Goal: Task Accomplishment & Management: Use online tool/utility

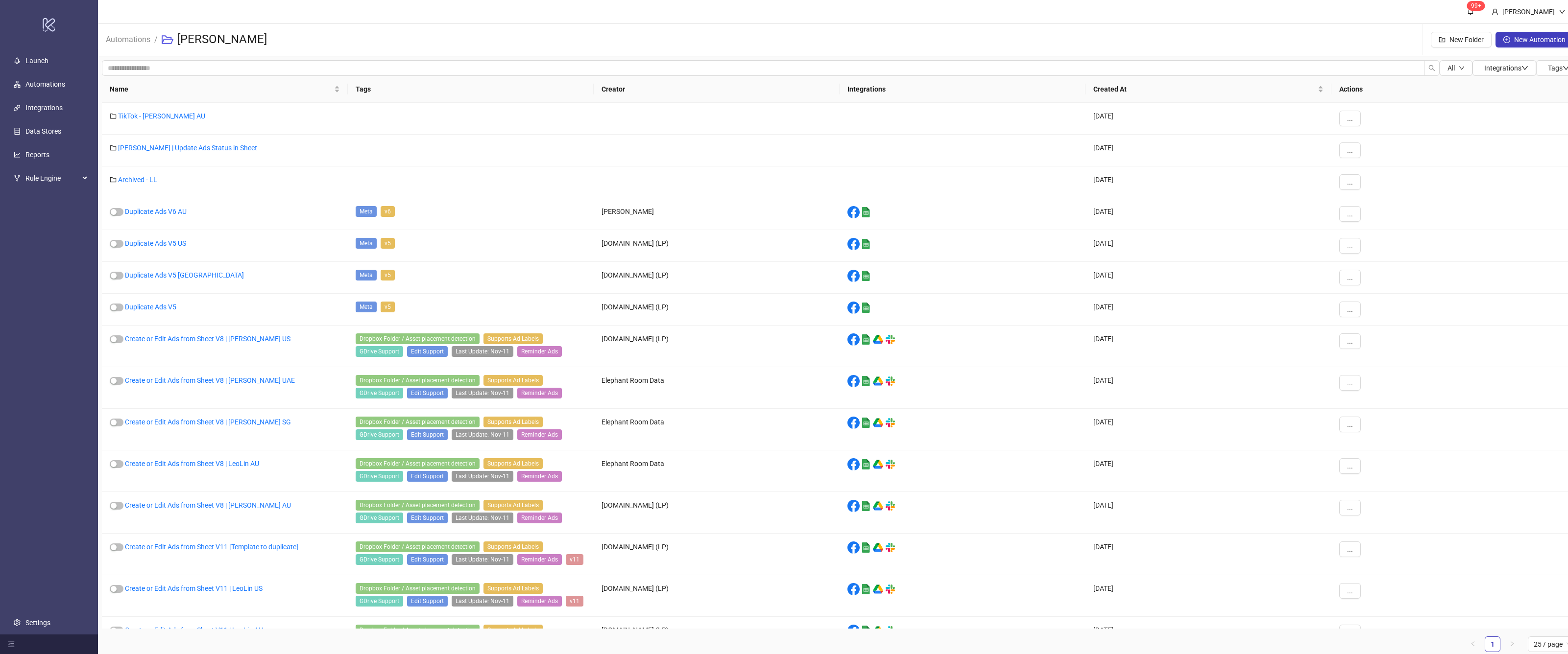
scroll to position [11, 0]
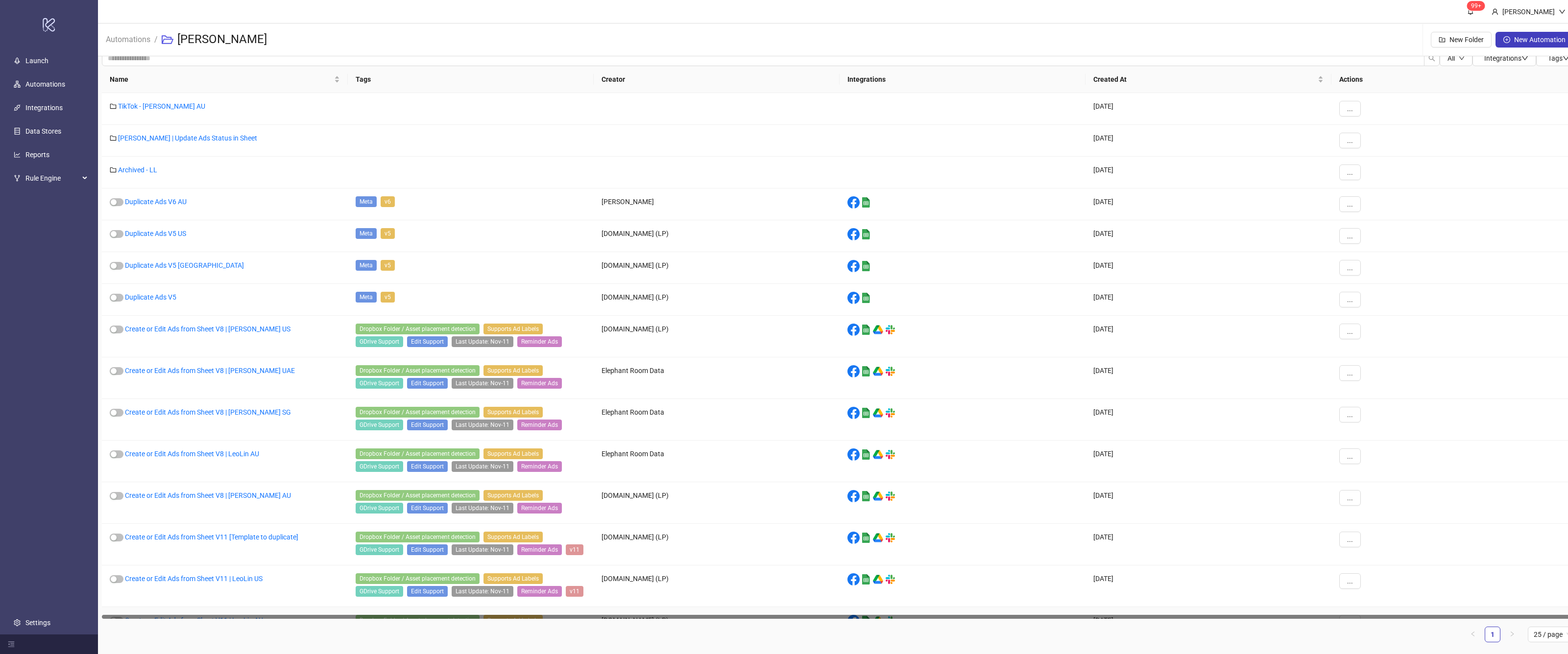
click at [196, 608] on div "Create or Edit Ads from Sheet V11 | LeoLin AU" at bounding box center [225, 627] width 246 height 41
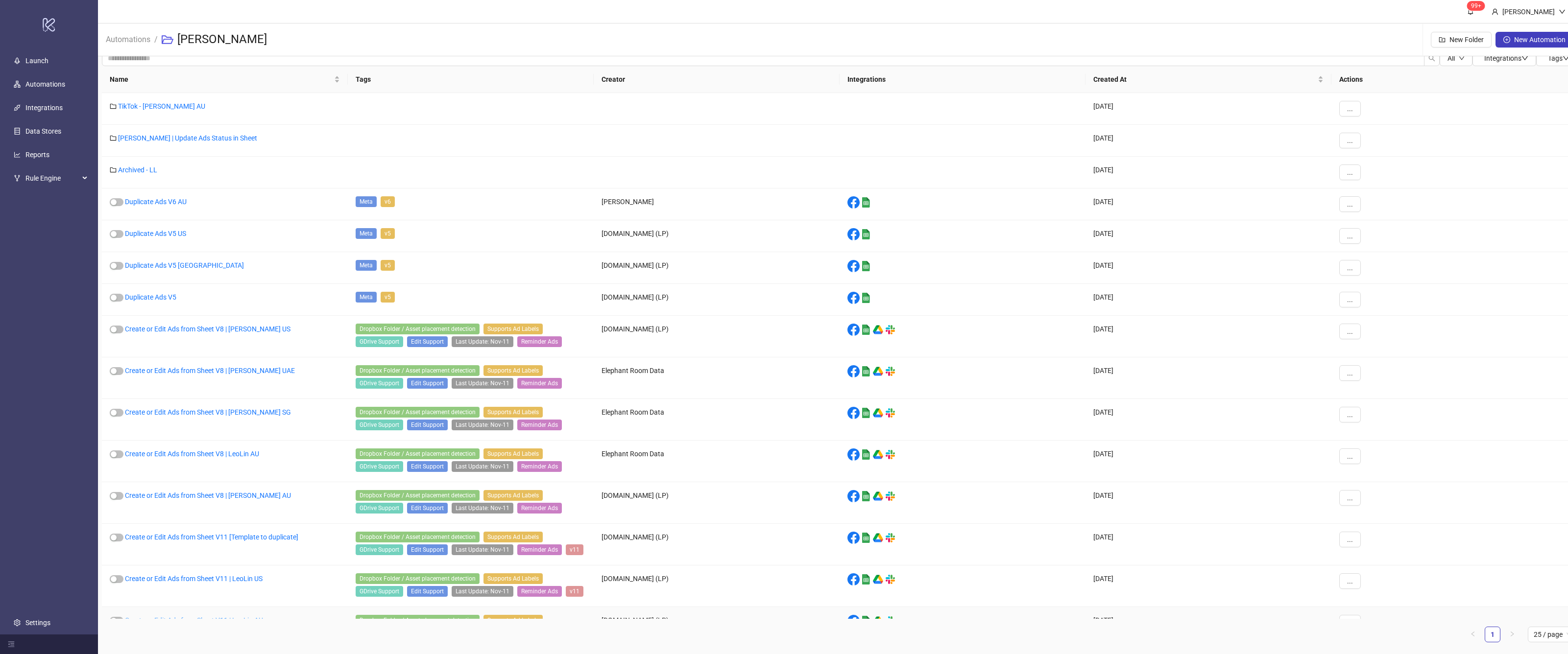
click at [202, 617] on link "Create or Edit Ads from Sheet V11 | LeoLin AU" at bounding box center [194, 620] width 138 height 8
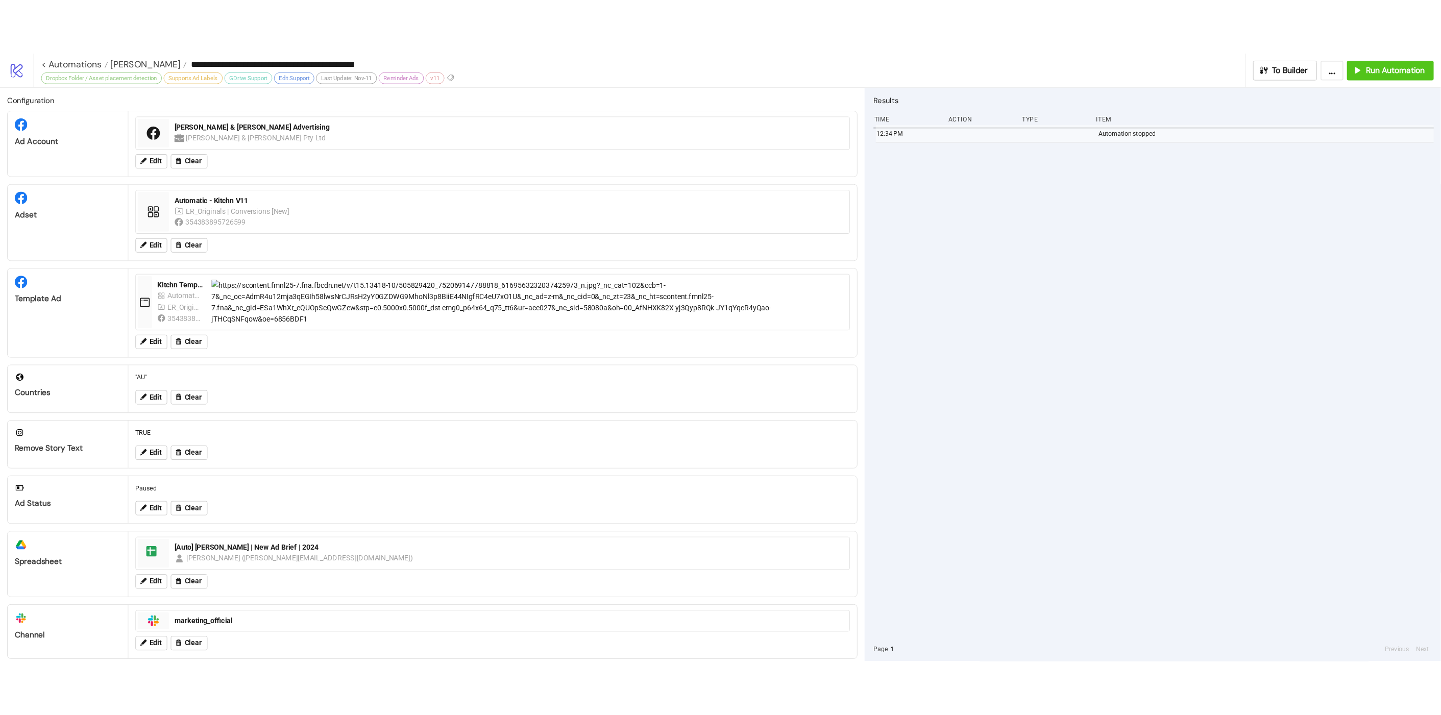
scroll to position [72, 0]
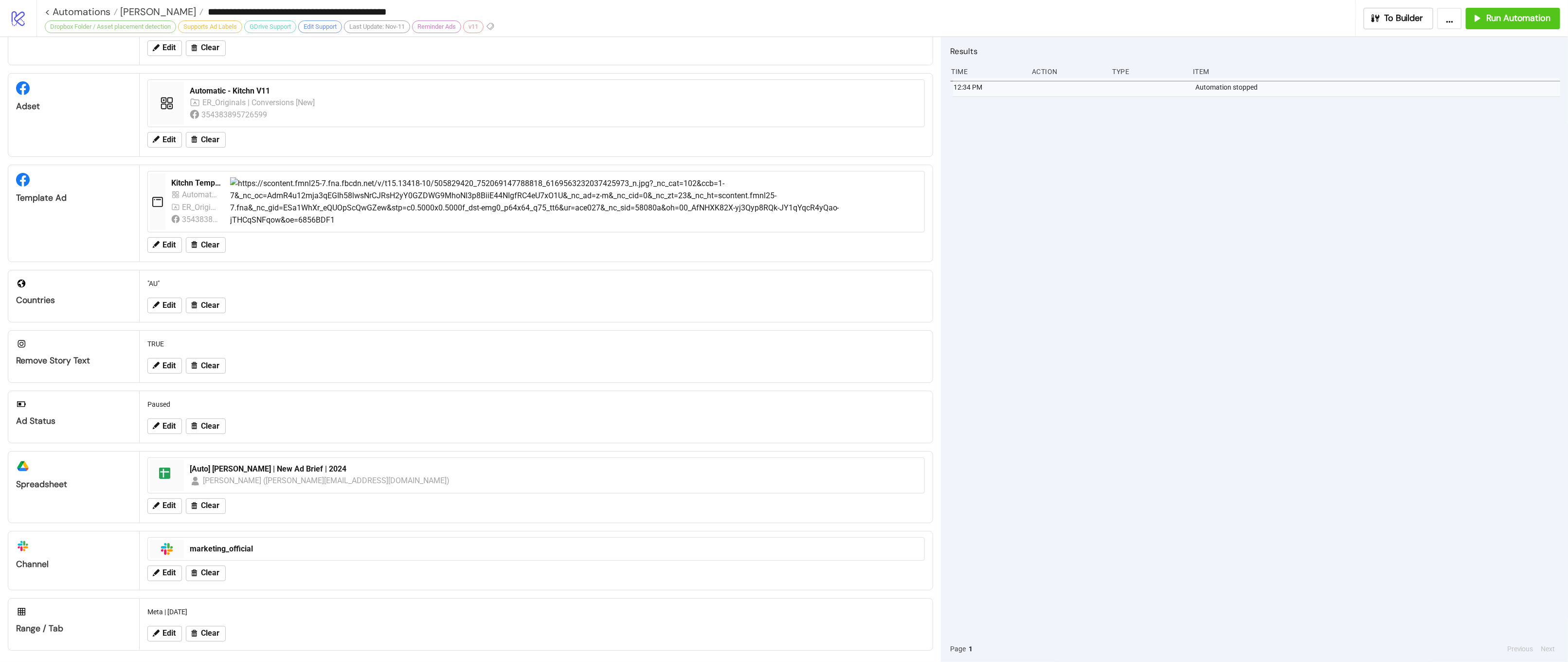
click at [1324, 338] on div "12:34 PM Automation stopped" at bounding box center [1255, 357] width 610 height 557
click at [1509, 18] on span "Run Automation" at bounding box center [1517, 18] width 64 height 11
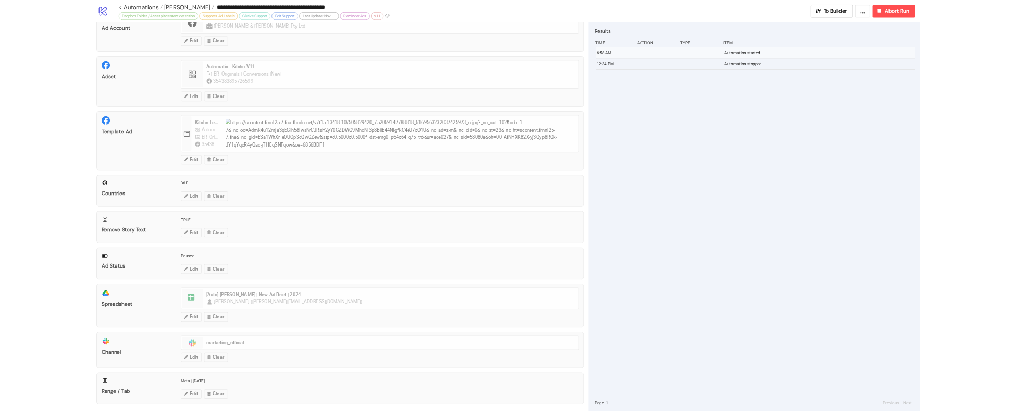
scroll to position [48, 0]
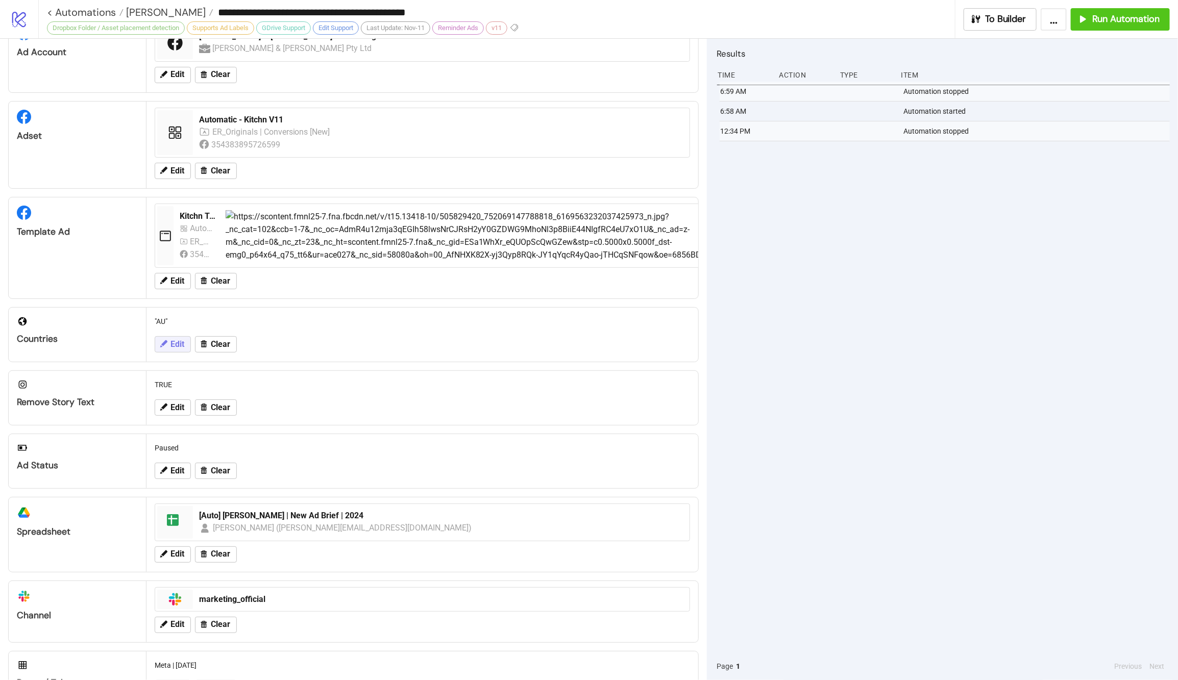
click at [170, 343] on span "Edit" at bounding box center [177, 344] width 14 height 9
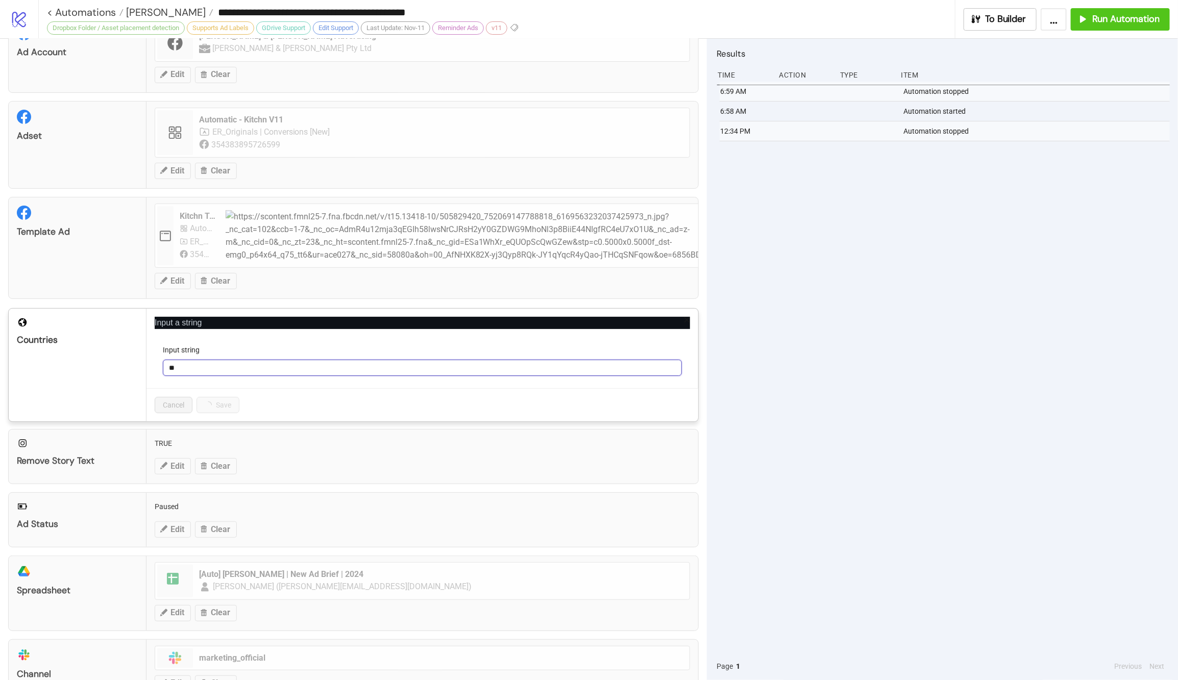
click at [272, 370] on input "**" at bounding box center [422, 368] width 519 height 16
type input "**********"
click at [211, 405] on span "Save" at bounding box center [212, 405] width 15 height 8
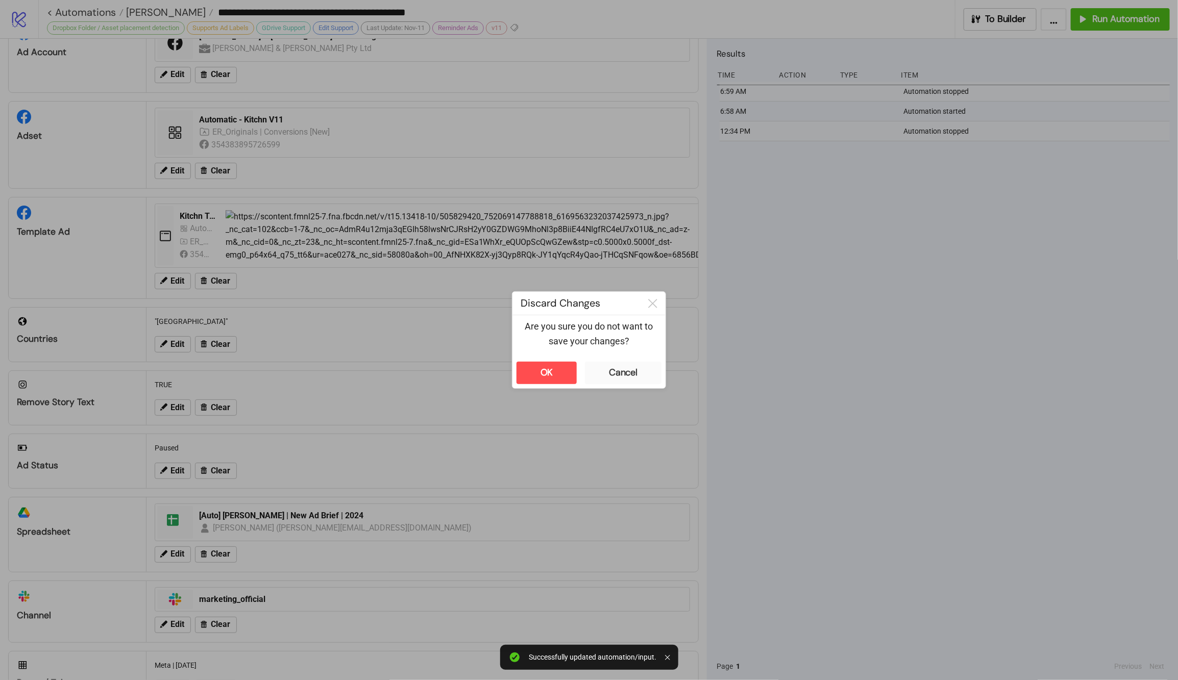
click at [919, 374] on div "**********" at bounding box center [589, 340] width 1178 height 680
click at [619, 372] on div "Cancel" at bounding box center [623, 373] width 29 height 12
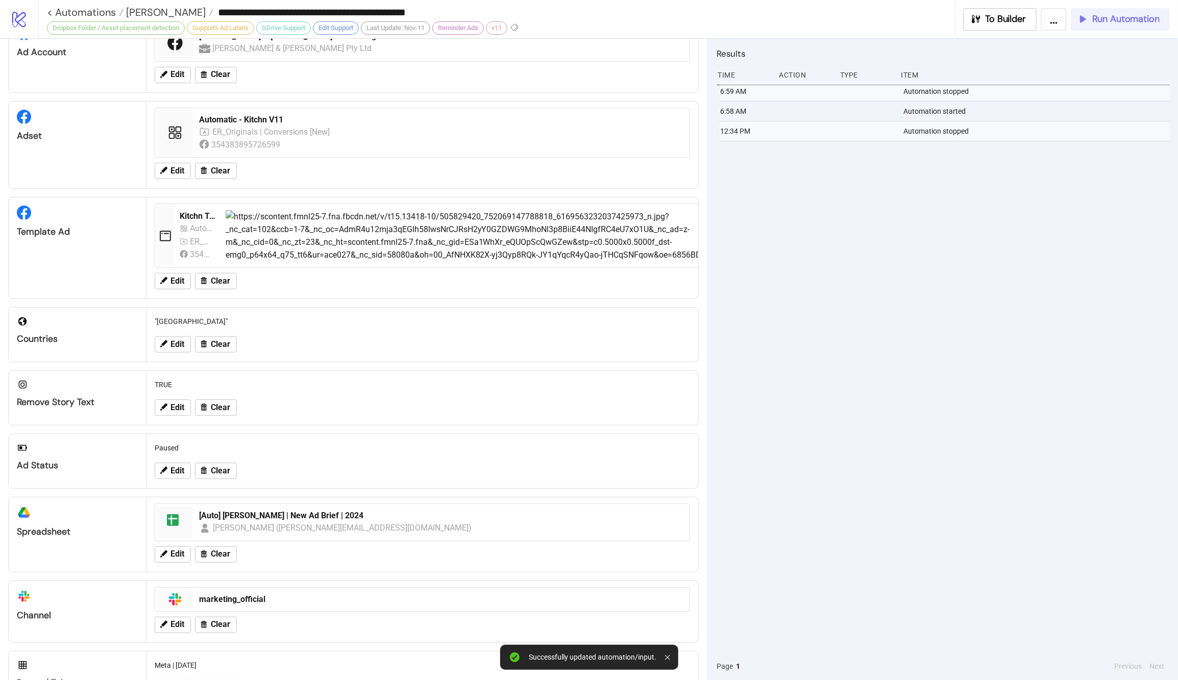
click at [1084, 30] on button "Run Automation" at bounding box center [1120, 19] width 99 height 22
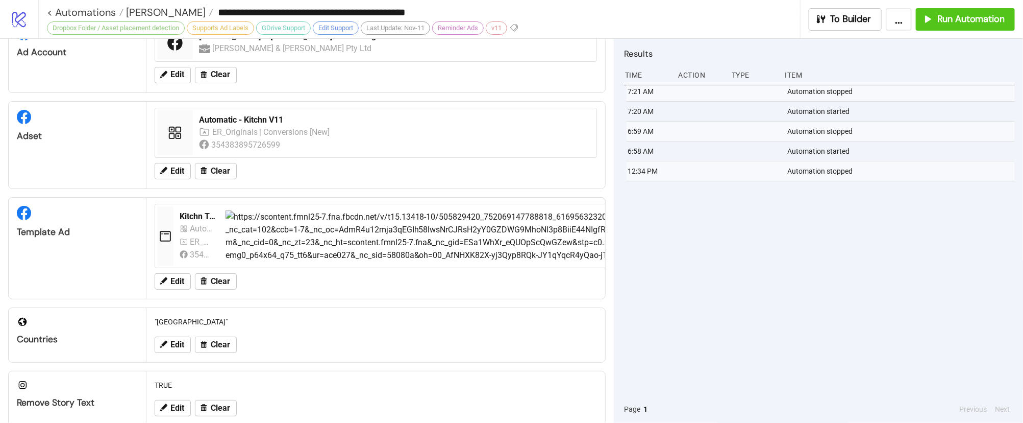
drag, startPoint x: 959, startPoint y: 157, endPoint x: 969, endPoint y: 112, distance: 46.6
click at [959, 157] on div "Automation started" at bounding box center [902, 150] width 231 height 19
click at [141, 14] on span "[PERSON_NAME]" at bounding box center [165, 12] width 82 height 13
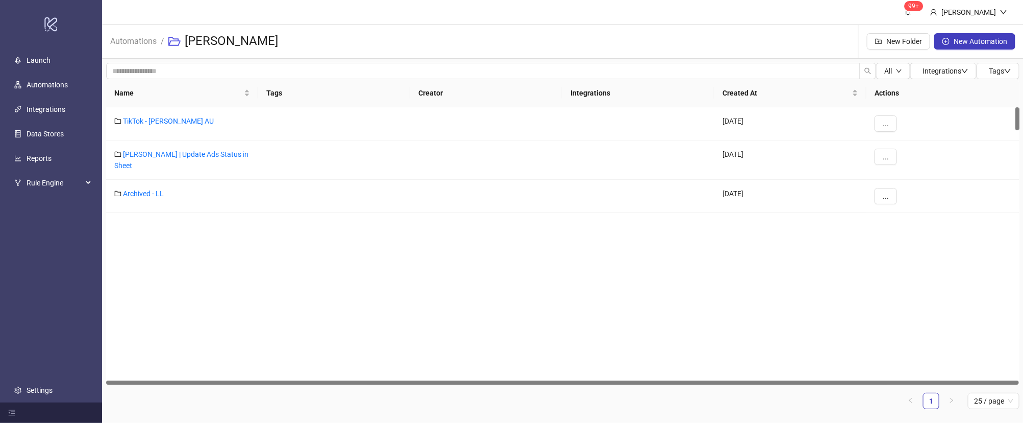
click at [145, 12] on header "99+ [PERSON_NAME]" at bounding box center [563, 12] width 922 height 25
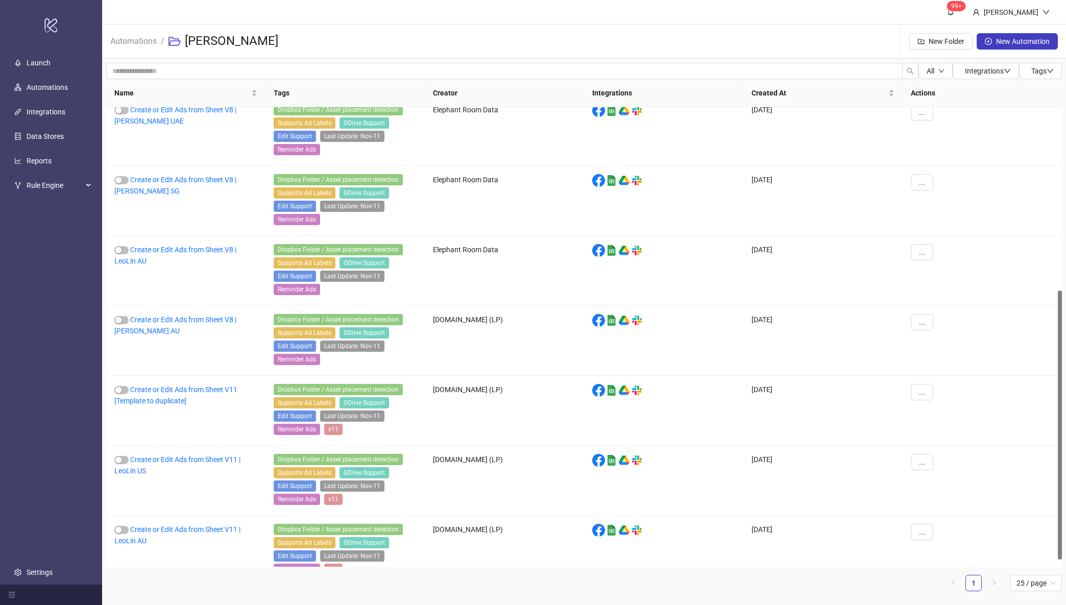
scroll to position [324, 0]
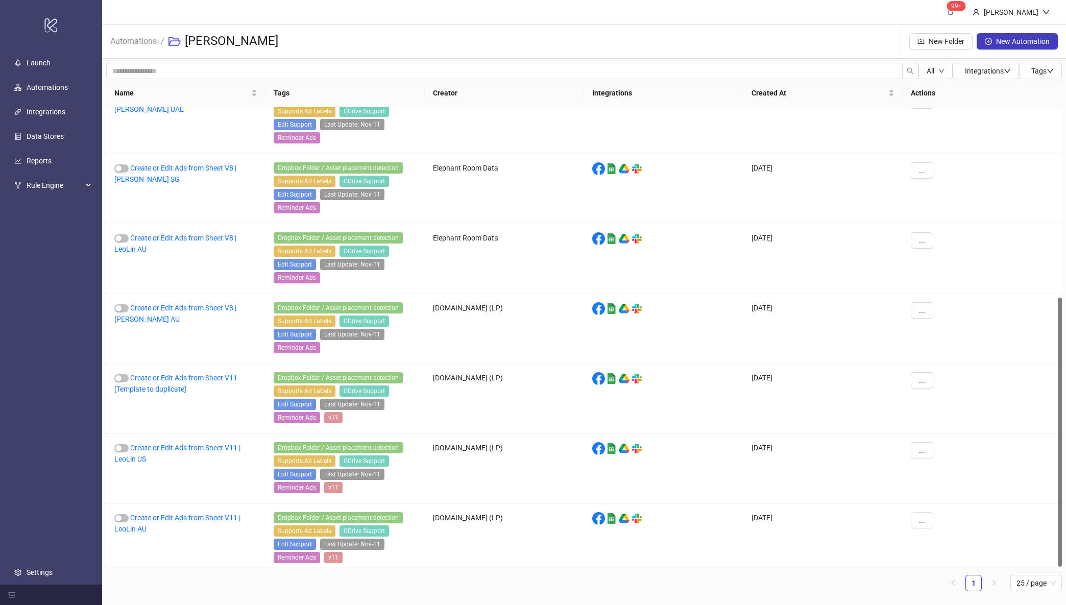
drag, startPoint x: 1059, startPoint y: 395, endPoint x: 1044, endPoint y: 621, distance: 226.1
click at [1044, 605] on html "logo/logo-mobile Launch Automations Integrations Data Stores Reports Rule Engin…" at bounding box center [533, 302] width 1066 height 605
click at [175, 444] on link "Create or Edit Ads from Sheet V11 | LeoLin US" at bounding box center [177, 453] width 126 height 19
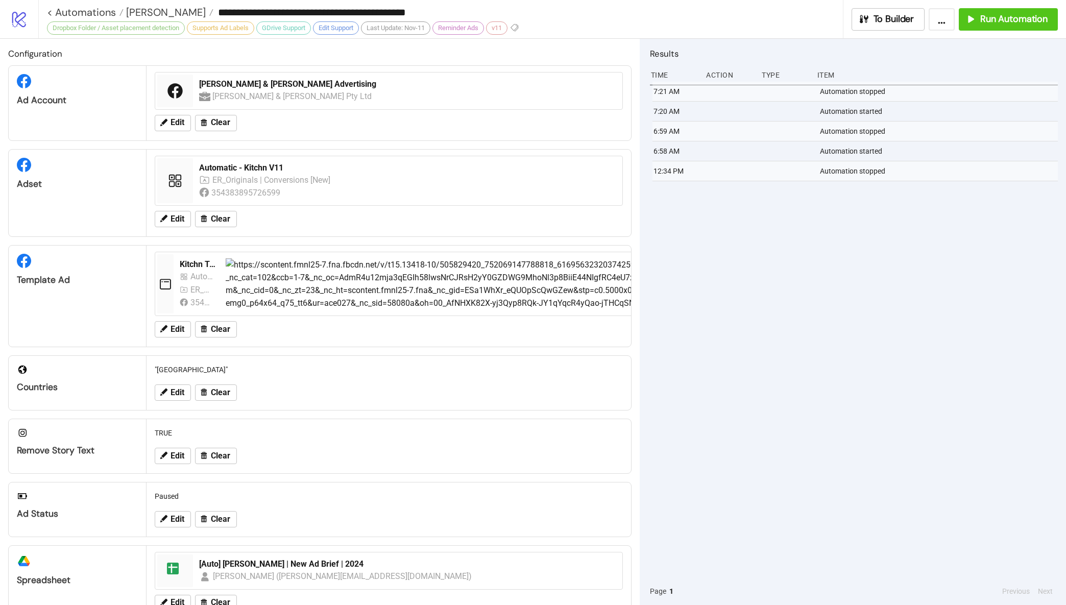
type input "**********"
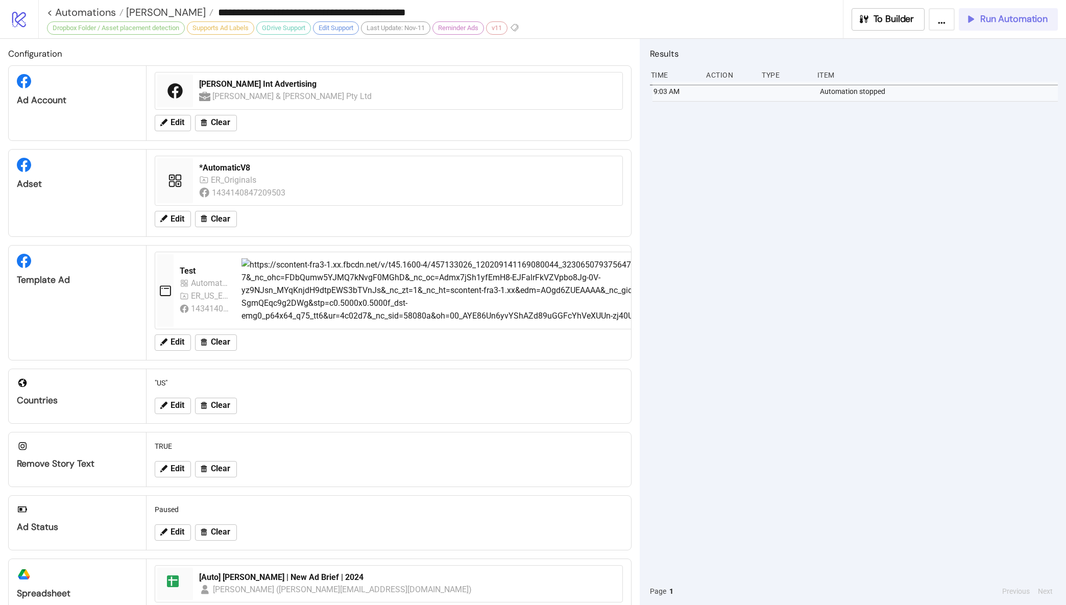
click at [1000, 18] on span "Run Automation" at bounding box center [1013, 19] width 67 height 12
click at [870, 259] on div "7:34 AM Automation stopped 7:34 AM Automation started 9:03 AM Automation stopped" at bounding box center [854, 330] width 408 height 496
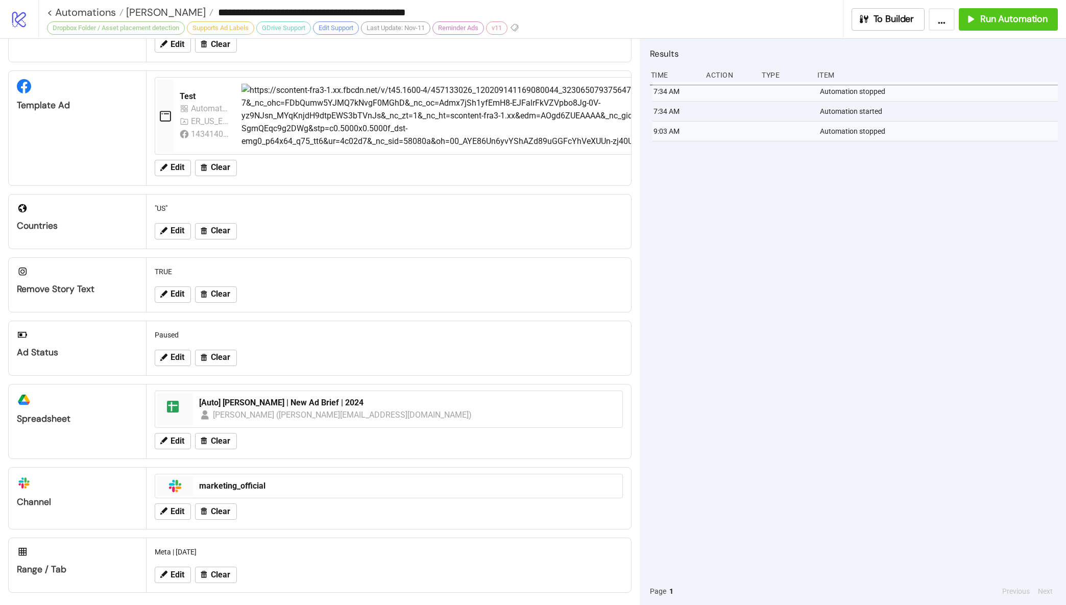
click at [130, 5] on div "**********" at bounding box center [445, 12] width 796 height 15
click at [135, 8] on span "[PERSON_NAME]" at bounding box center [165, 12] width 82 height 13
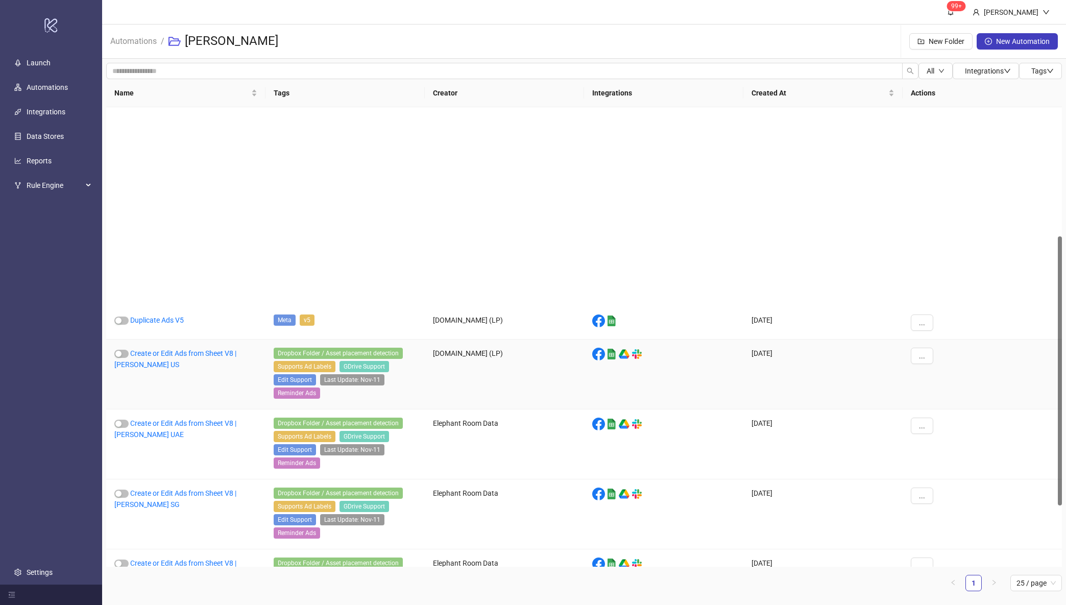
scroll to position [324, 0]
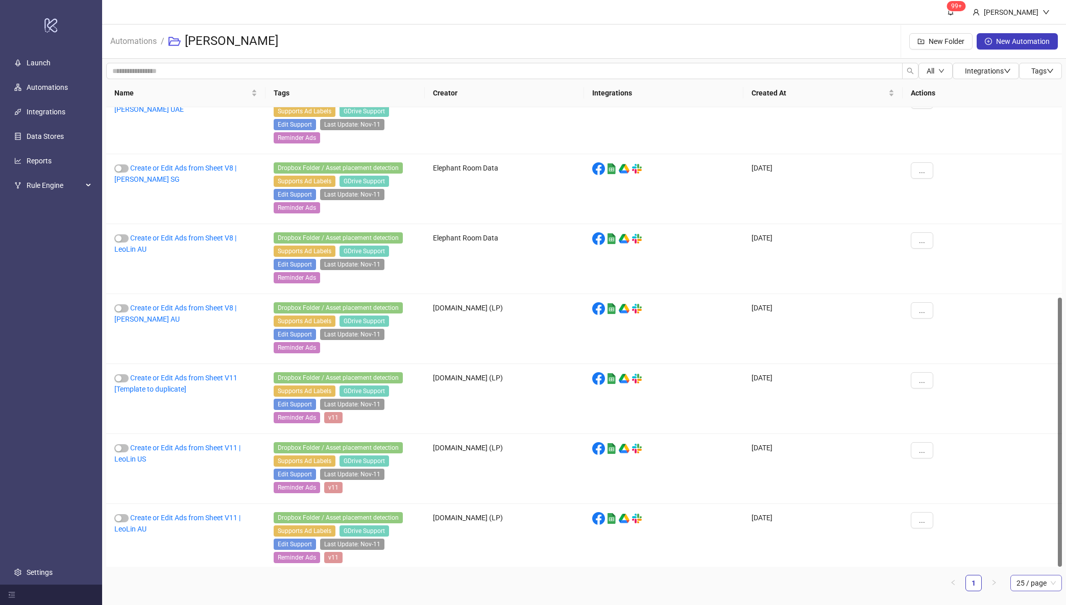
drag, startPoint x: 1059, startPoint y: 192, endPoint x: 1019, endPoint y: 582, distance: 392.0
click at [1019, 582] on div "Name Tags Creator Integrations Created At Actions Create or Edit Ads from Sheet…" at bounding box center [584, 335] width 956 height 512
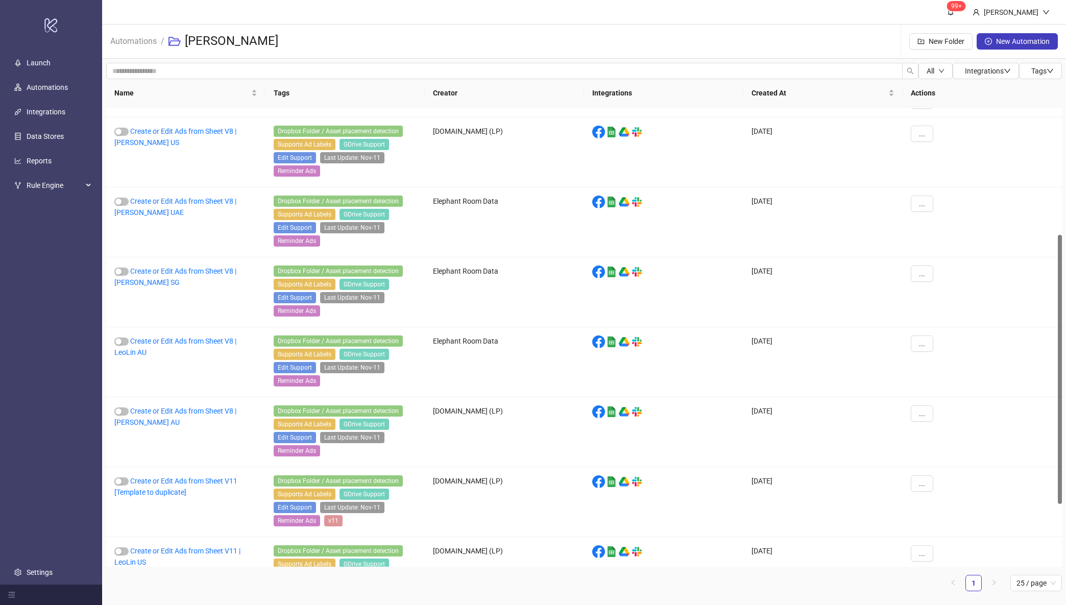
scroll to position [217, 0]
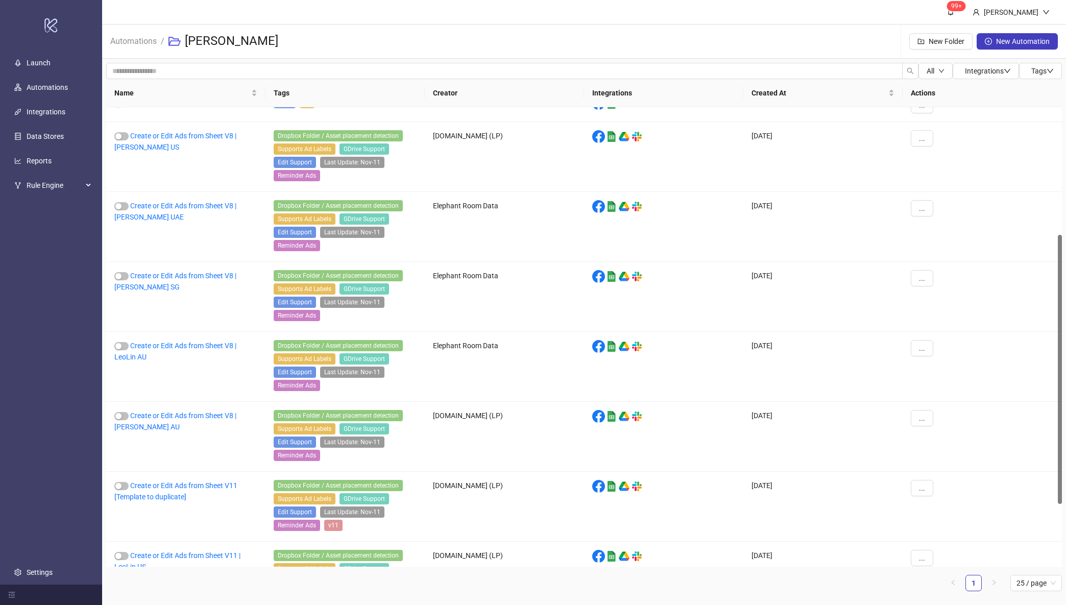
drag, startPoint x: 1059, startPoint y: 333, endPoint x: 1060, endPoint y: 270, distance: 62.8
click at [1060, 270] on div at bounding box center [1060, 369] width 4 height 269
click at [169, 133] on link "Create or Edit Ads from Sheet V8 | [PERSON_NAME] US" at bounding box center [175, 141] width 122 height 19
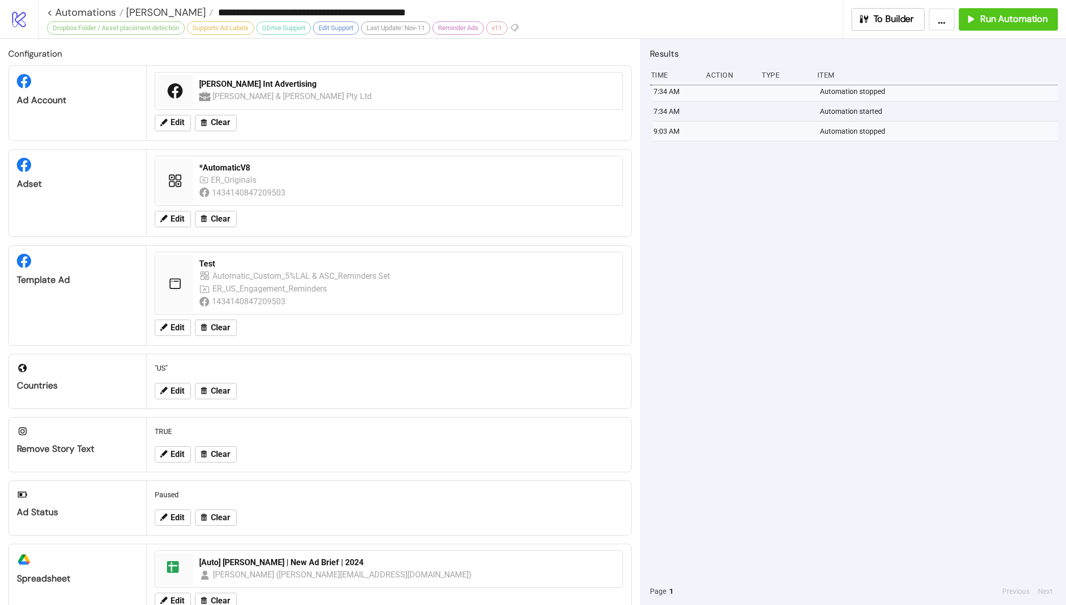
type input "**********"
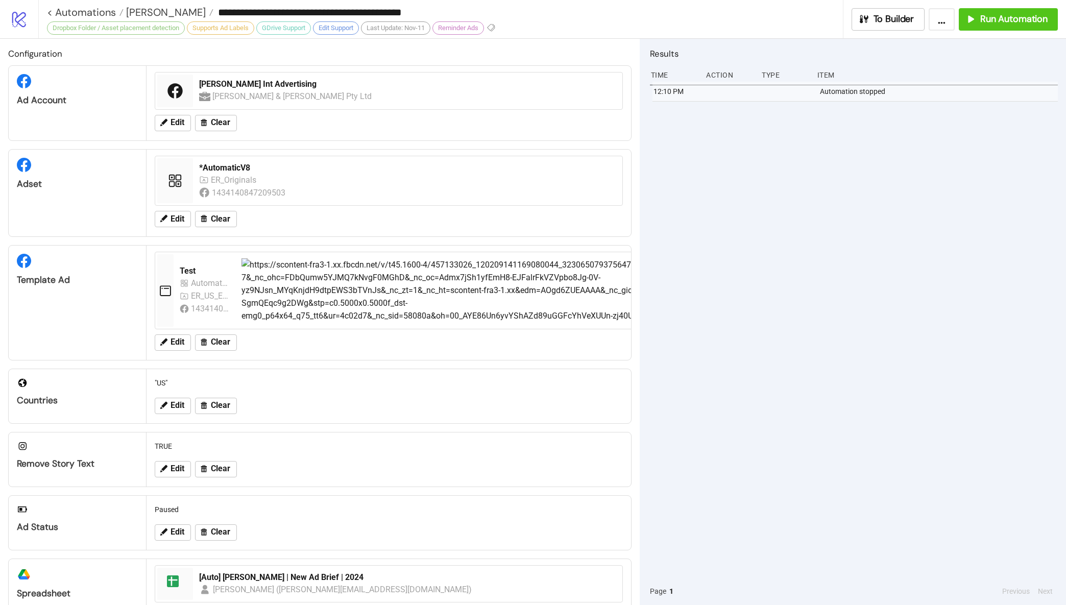
click at [745, 274] on div "12:10 PM Automation stopped" at bounding box center [854, 330] width 408 height 496
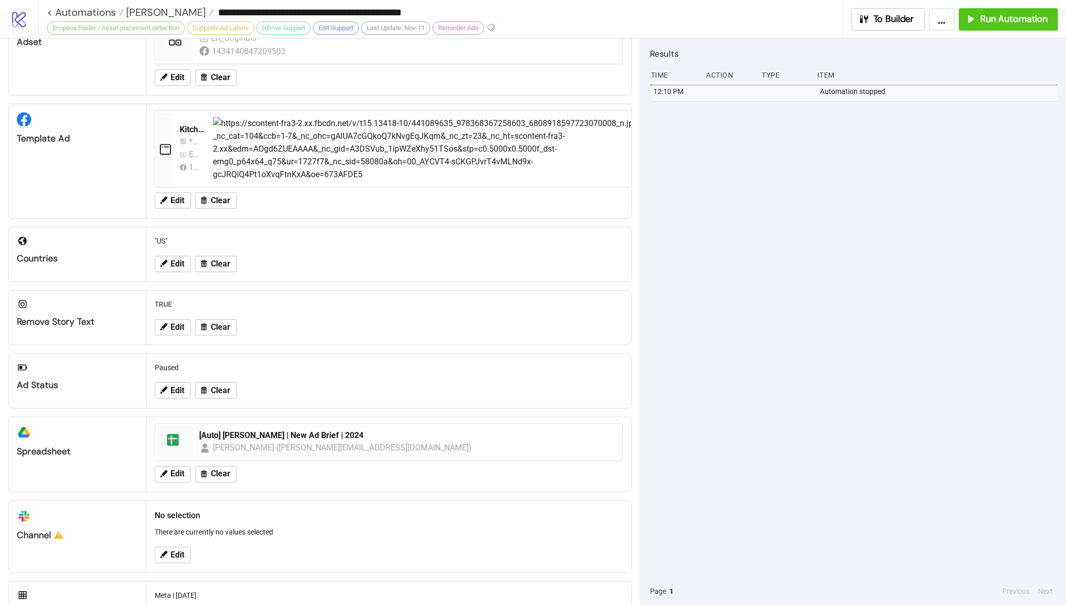
scroll to position [172, 0]
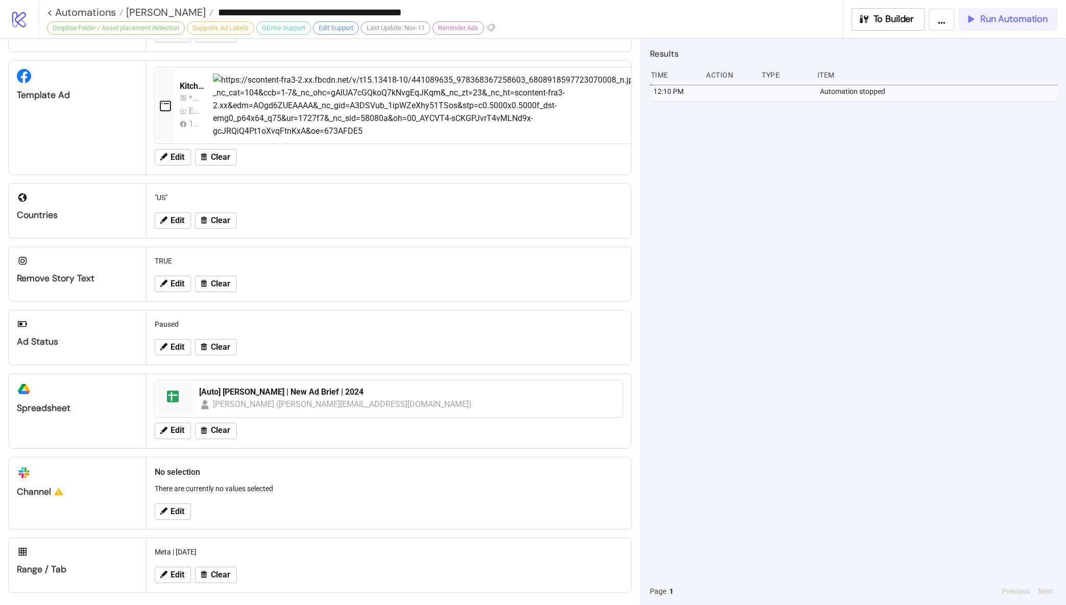
click at [974, 18] on icon "button" at bounding box center [970, 18] width 11 height 11
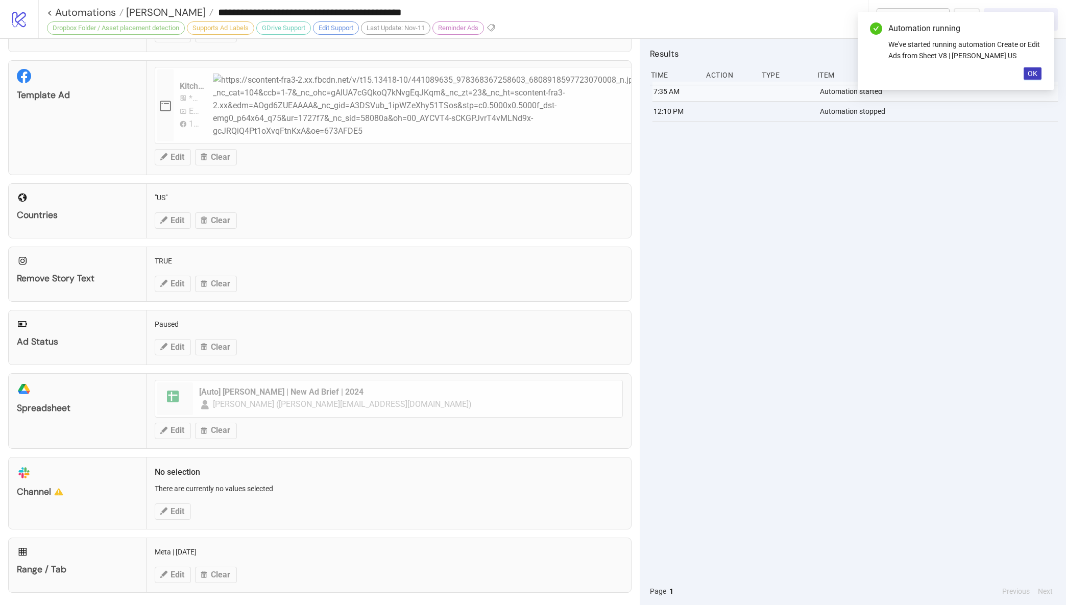
click at [1024, 183] on div "7:35 AM Automation started 12:10 PM Automation stopped" at bounding box center [854, 330] width 408 height 496
click at [807, 15] on input "**********" at bounding box center [540, 12] width 654 height 15
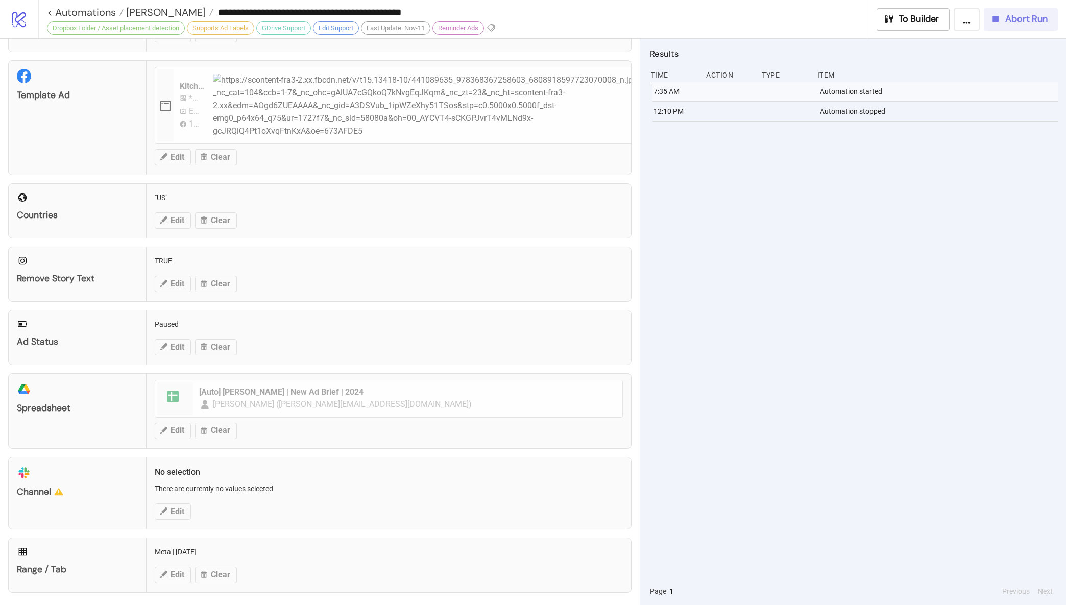
click at [812, 342] on div "7:35 AM Automation started 12:10 PM Automation stopped" at bounding box center [854, 330] width 408 height 496
